Goal: Transaction & Acquisition: Purchase product/service

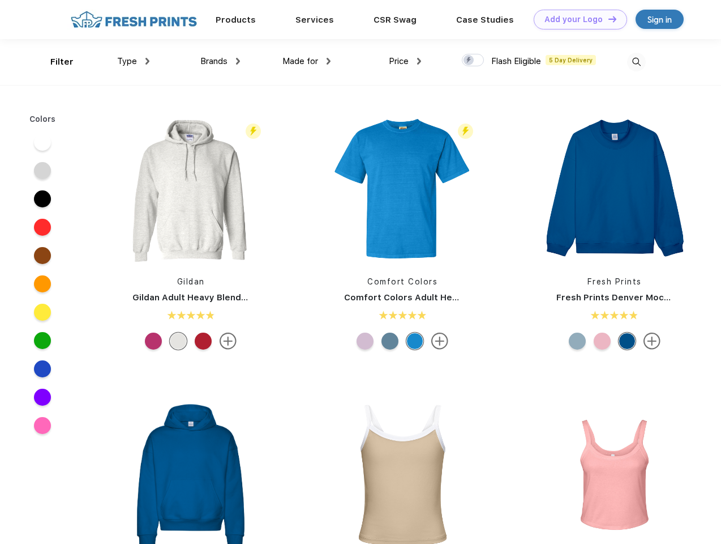
scroll to position [1, 0]
click at [576, 19] on link "Add your Logo Design Tool" at bounding box center [580, 20] width 93 height 20
click at [0, 0] on div "Design Tool" at bounding box center [0, 0] width 0 height 0
click at [608, 19] on link "Add your Logo Design Tool" at bounding box center [580, 20] width 93 height 20
click at [54, 62] on div "Filter" at bounding box center [61, 61] width 23 height 13
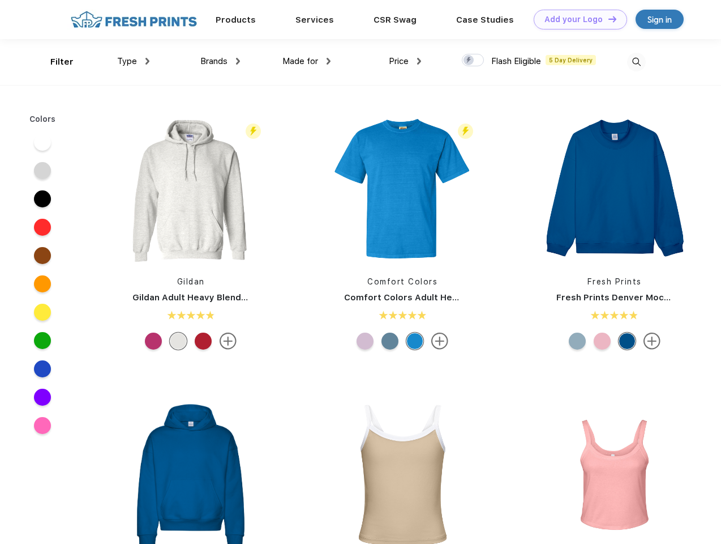
click at [134, 61] on span "Type" at bounding box center [127, 61] width 20 height 10
click at [220, 61] on span "Brands" at bounding box center [213, 61] width 27 height 10
click at [307, 61] on span "Made for" at bounding box center [301, 61] width 36 height 10
click at [405, 61] on span "Price" at bounding box center [399, 61] width 20 height 10
click at [473, 61] on div at bounding box center [473, 60] width 22 height 12
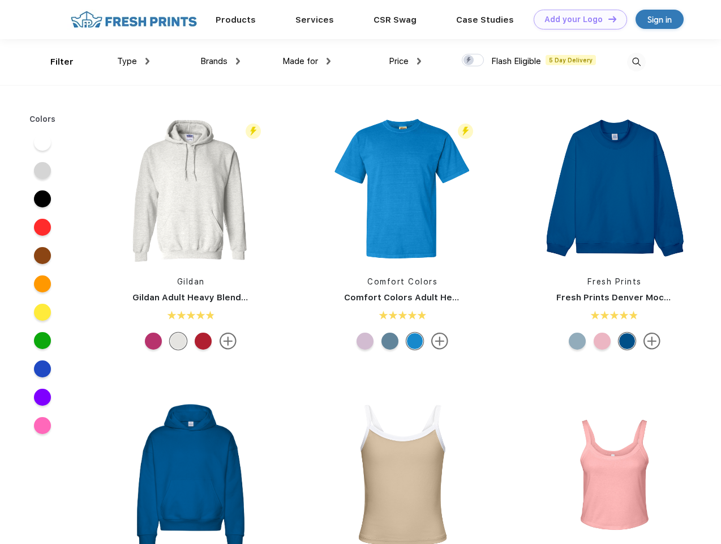
click at [469, 61] on input "checkbox" at bounding box center [465, 56] width 7 height 7
click at [636, 62] on img at bounding box center [636, 62] width 19 height 19
